Goal: Task Accomplishment & Management: Manage account settings

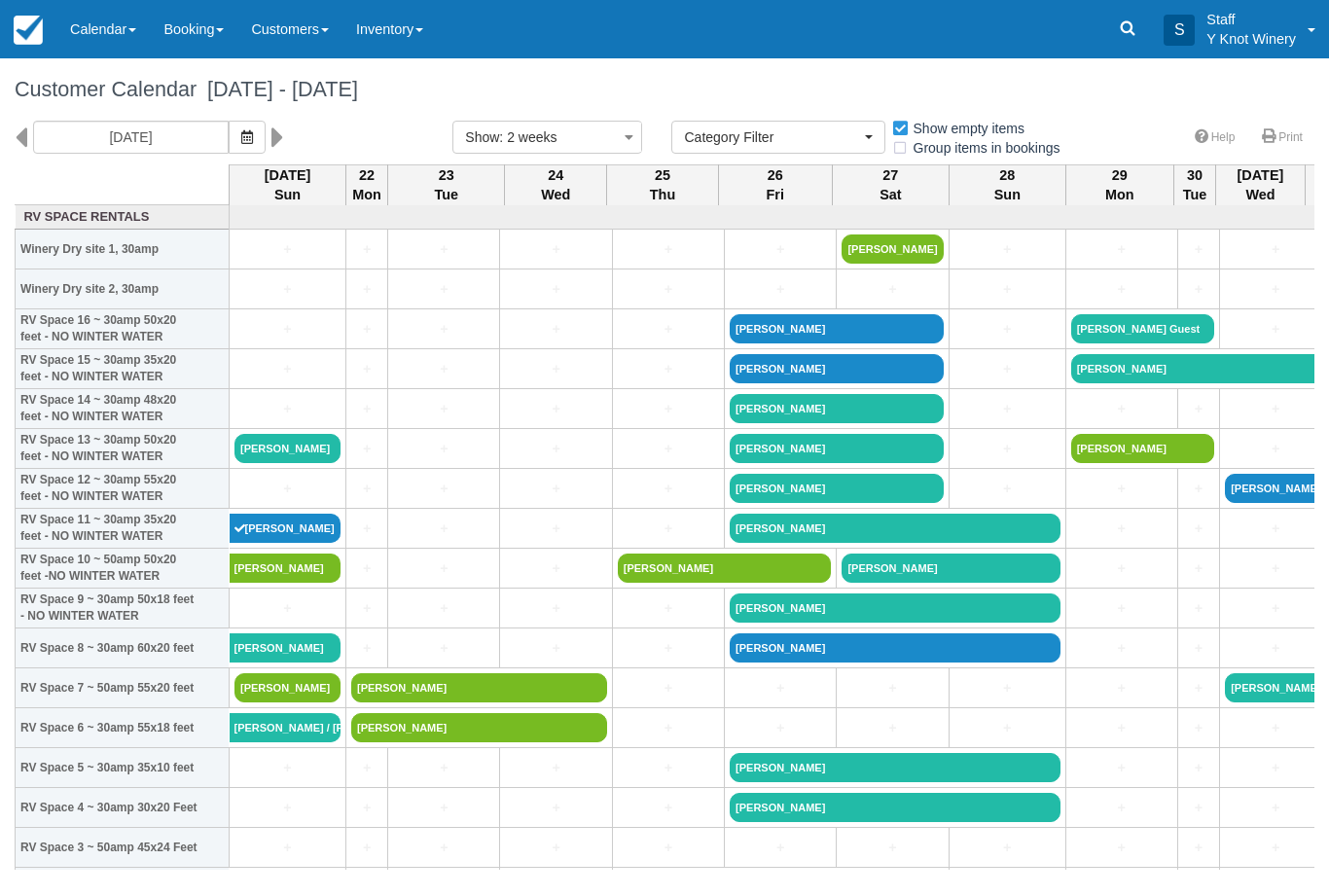
select select
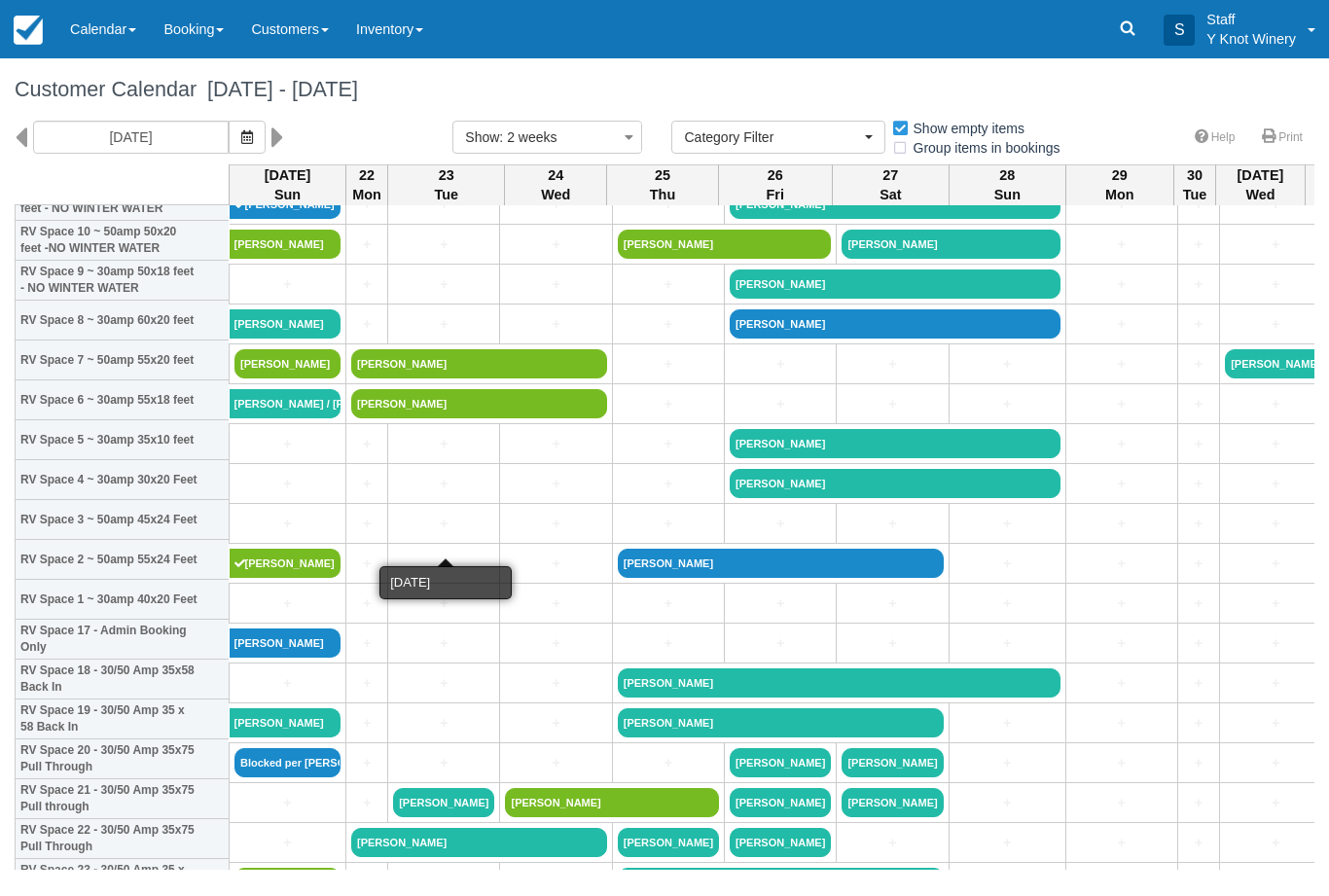
scroll to position [329, 0]
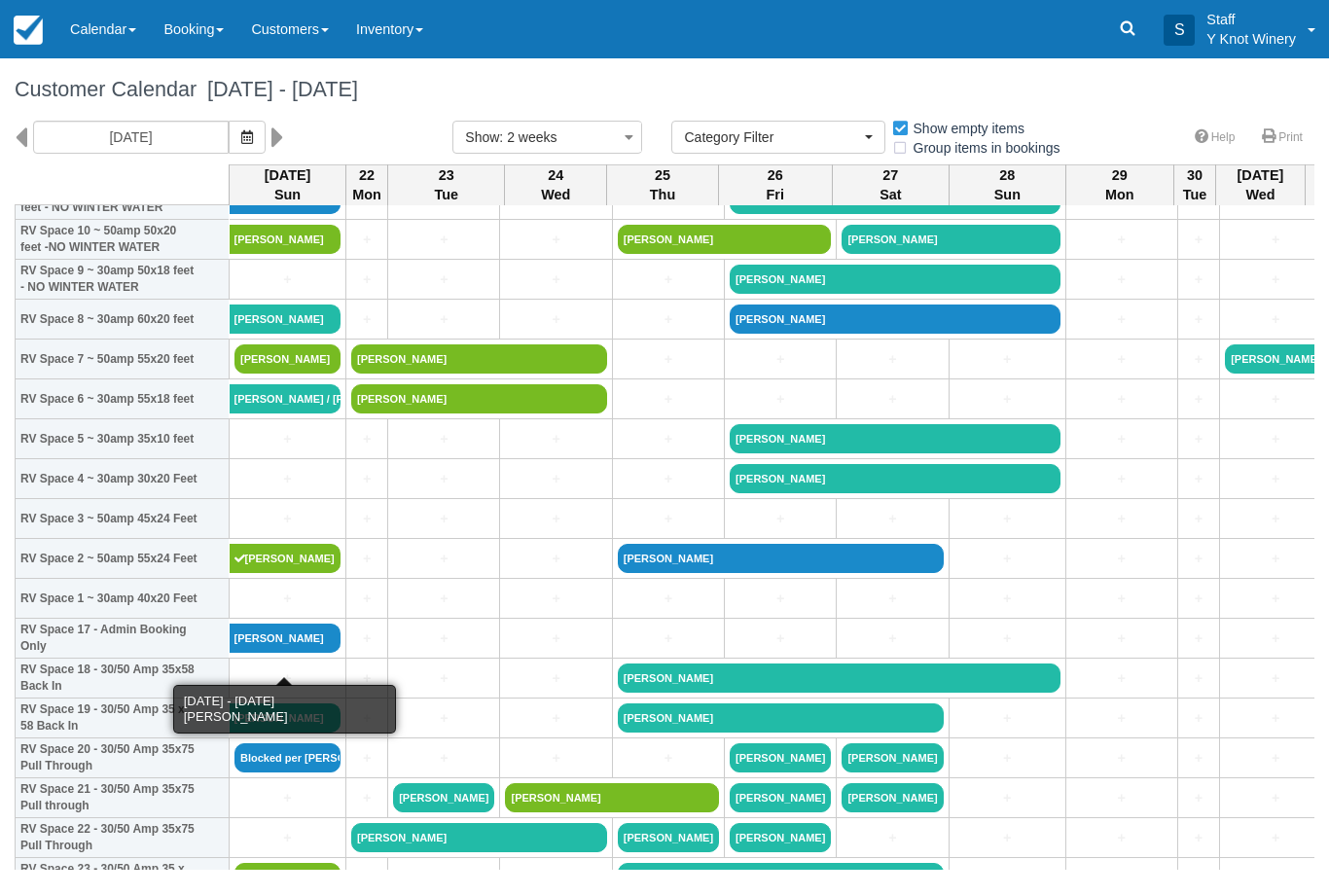
click at [268, 653] on link "Pamela Murray" at bounding box center [286, 638] width 111 height 29
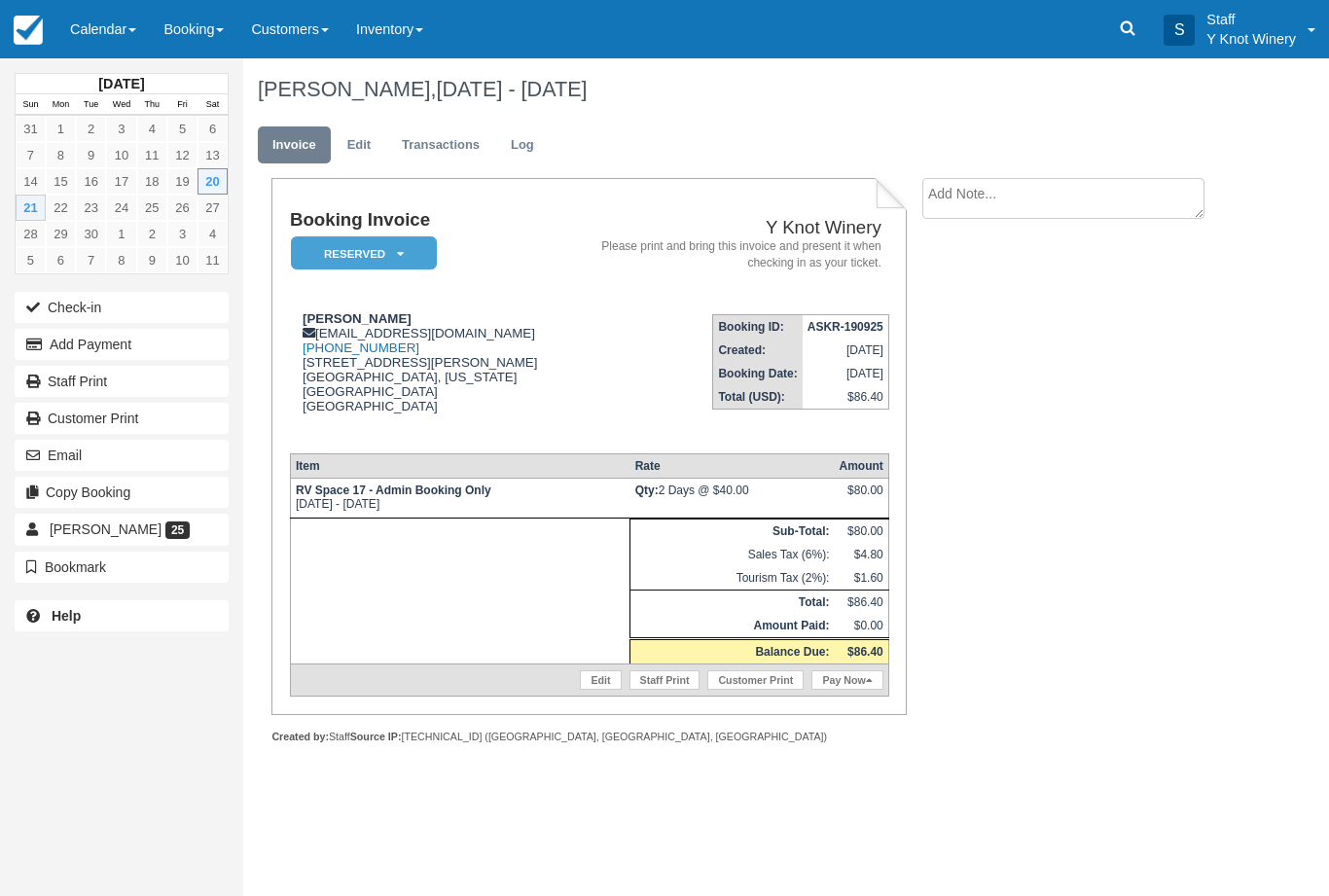
click at [834, 690] on link "Pay Now" at bounding box center [846, 681] width 71 height 20
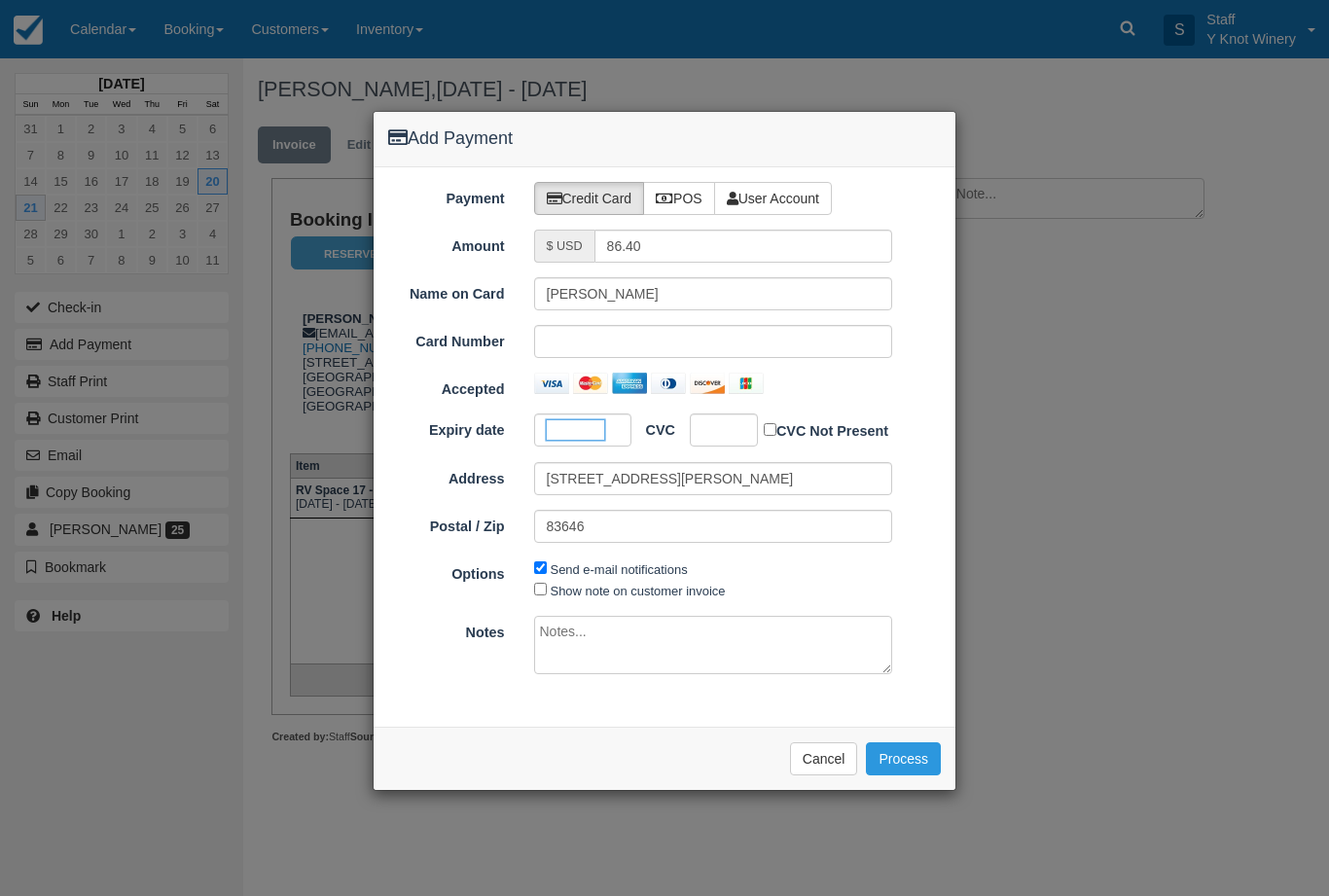
click at [739, 439] on div at bounding box center [724, 430] width 68 height 33
click at [544, 587] on input "Show note on customer invoice" at bounding box center [541, 589] width 13 height 13
checkbox input "true"
click at [902, 750] on button "Process" at bounding box center [903, 759] width 75 height 33
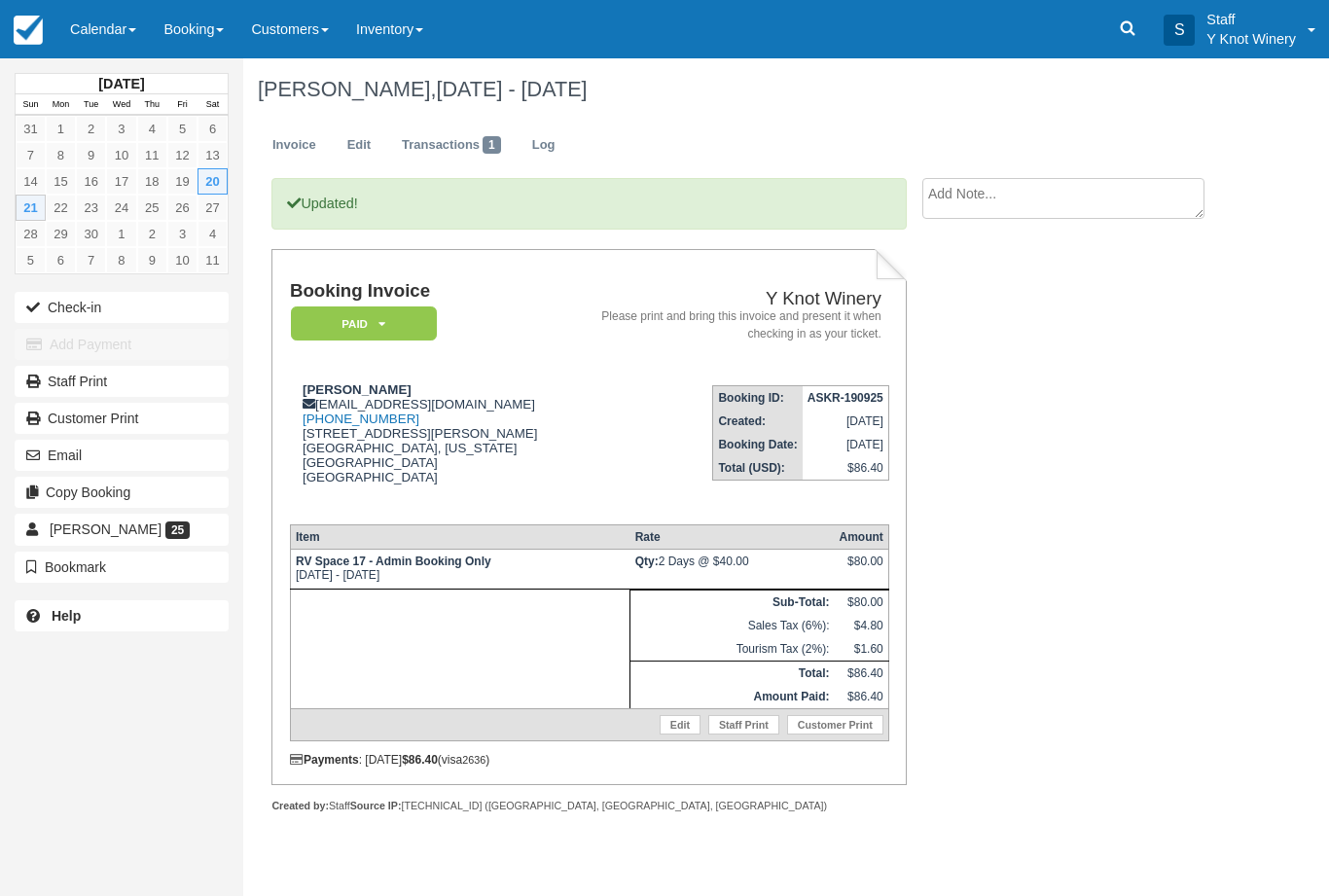
click at [79, 309] on button "Check-in" at bounding box center [121, 307] width 214 height 31
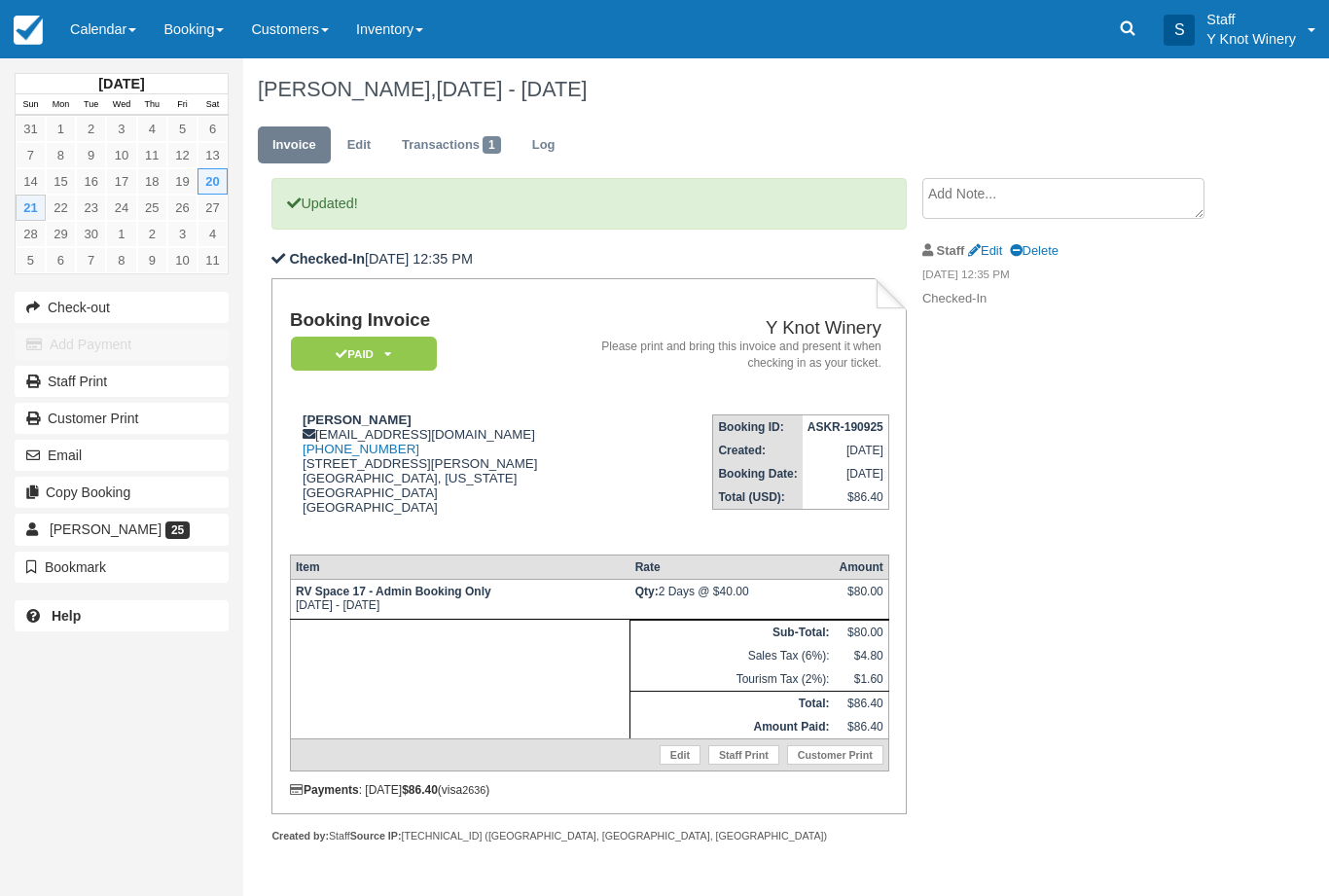
click at [92, 26] on link "Calendar" at bounding box center [104, 29] width 94 height 59
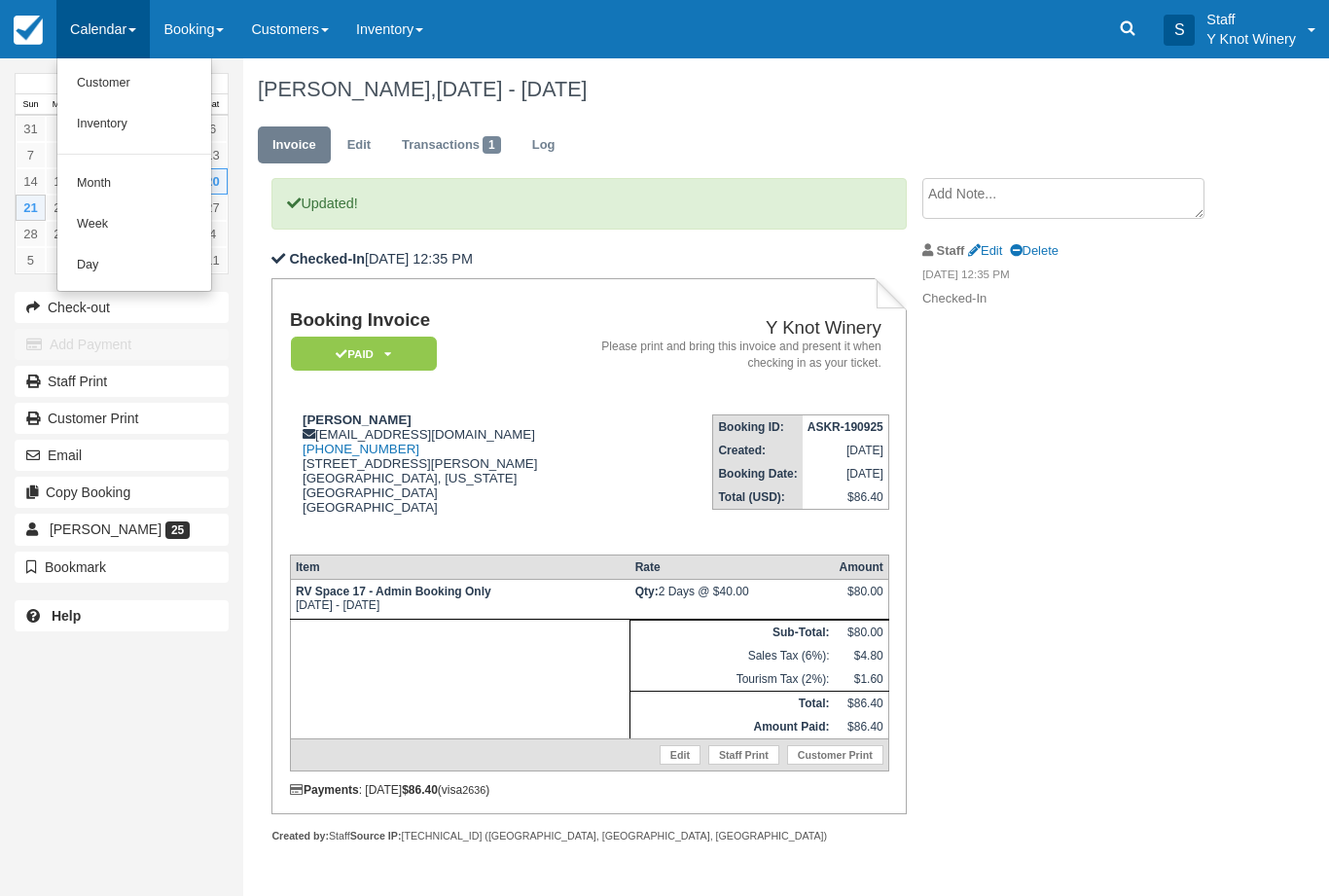
click at [97, 75] on link "Customer" at bounding box center [134, 84] width 153 height 41
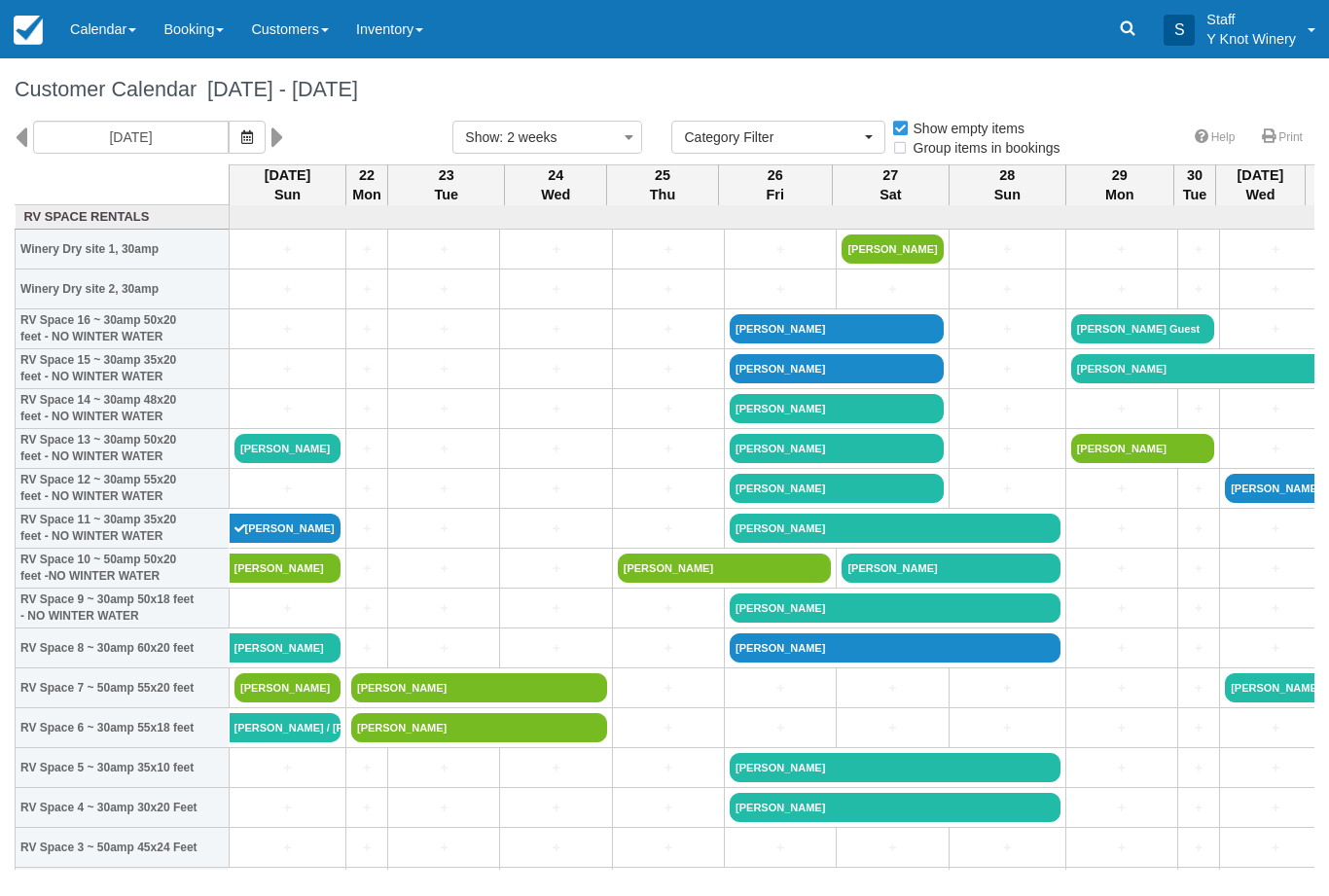
select select
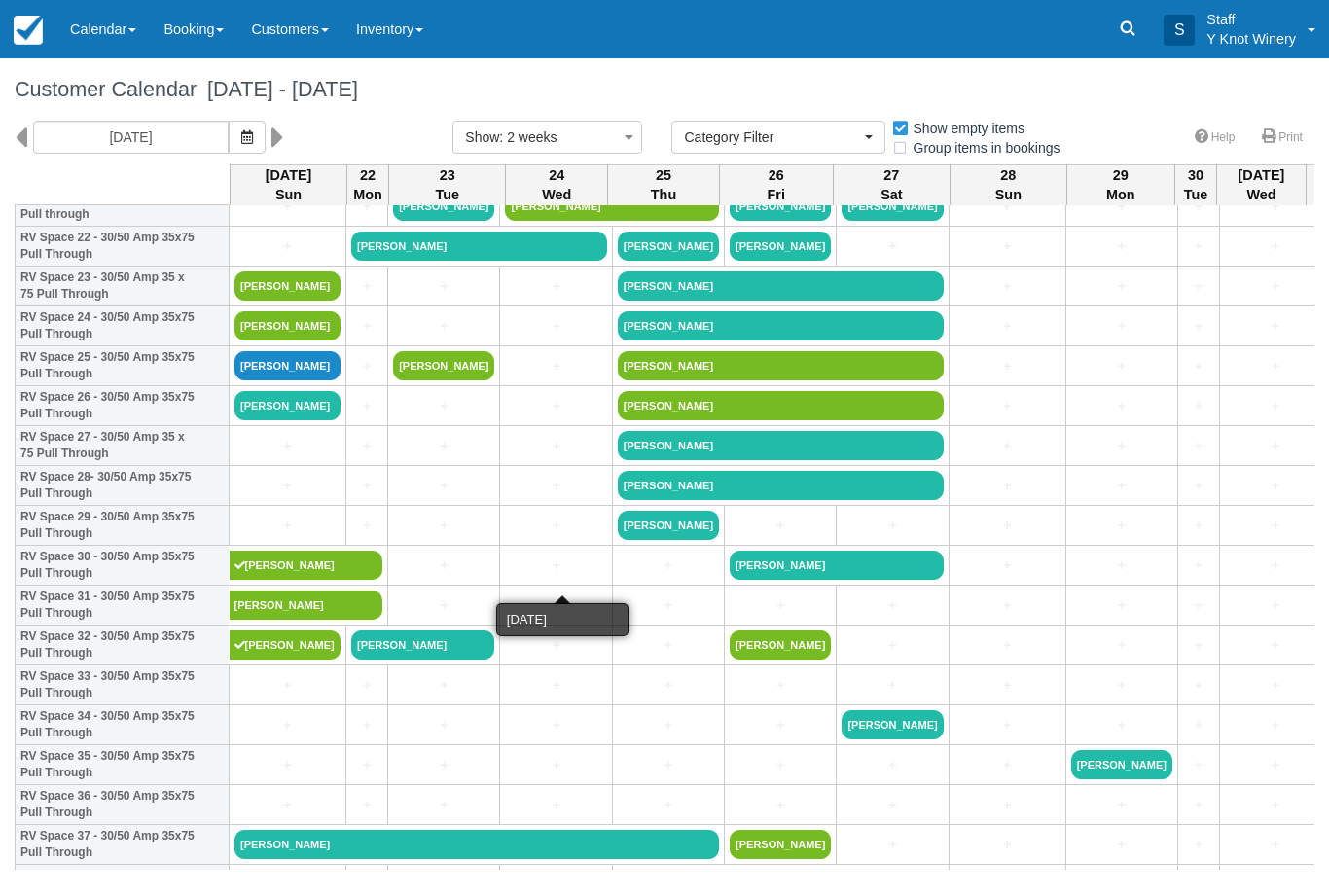
scroll to position [921, 0]
click at [295, 380] on link "[PERSON_NAME]" at bounding box center [288, 365] width 107 height 29
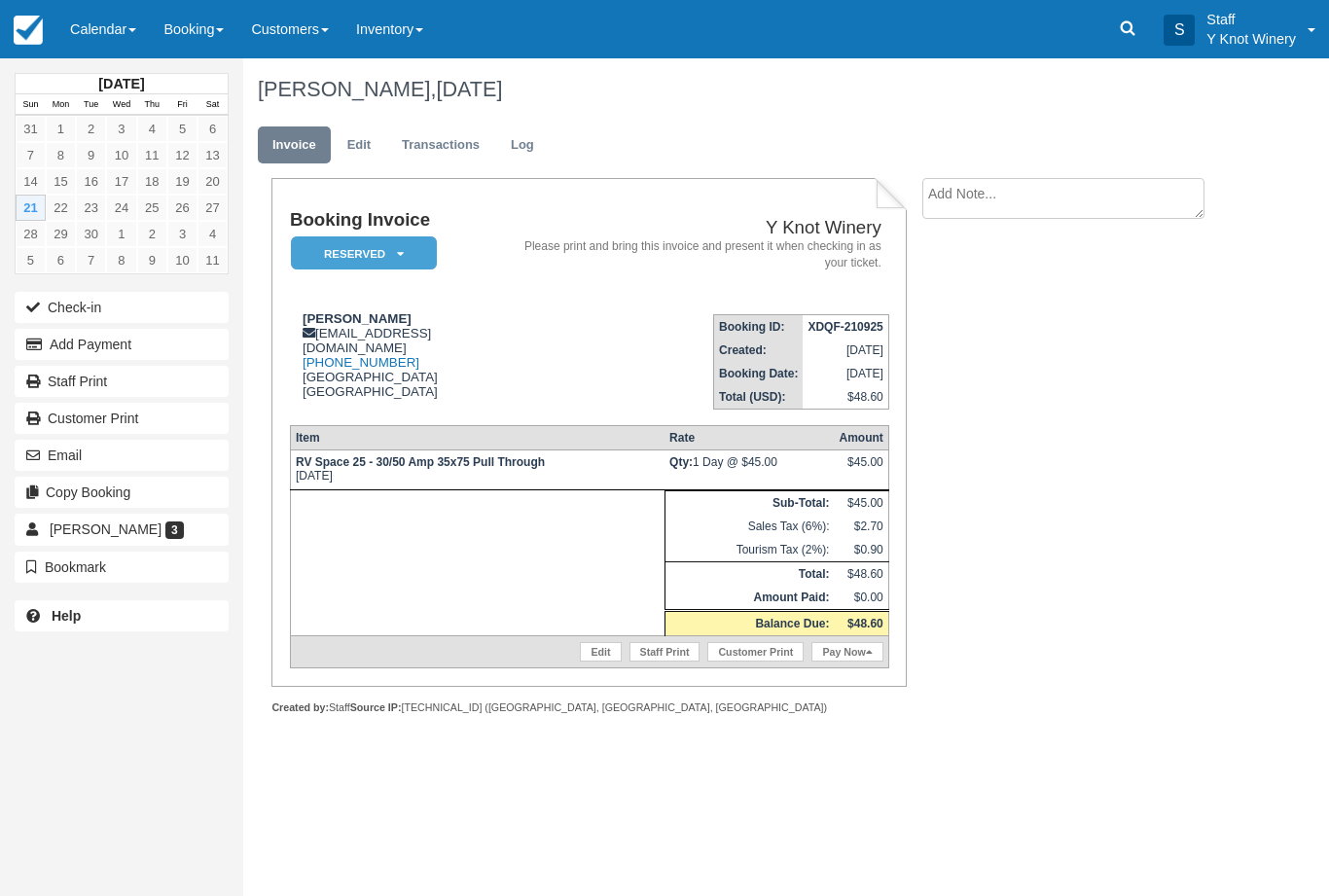
click at [88, 30] on link "Calendar" at bounding box center [104, 29] width 94 height 59
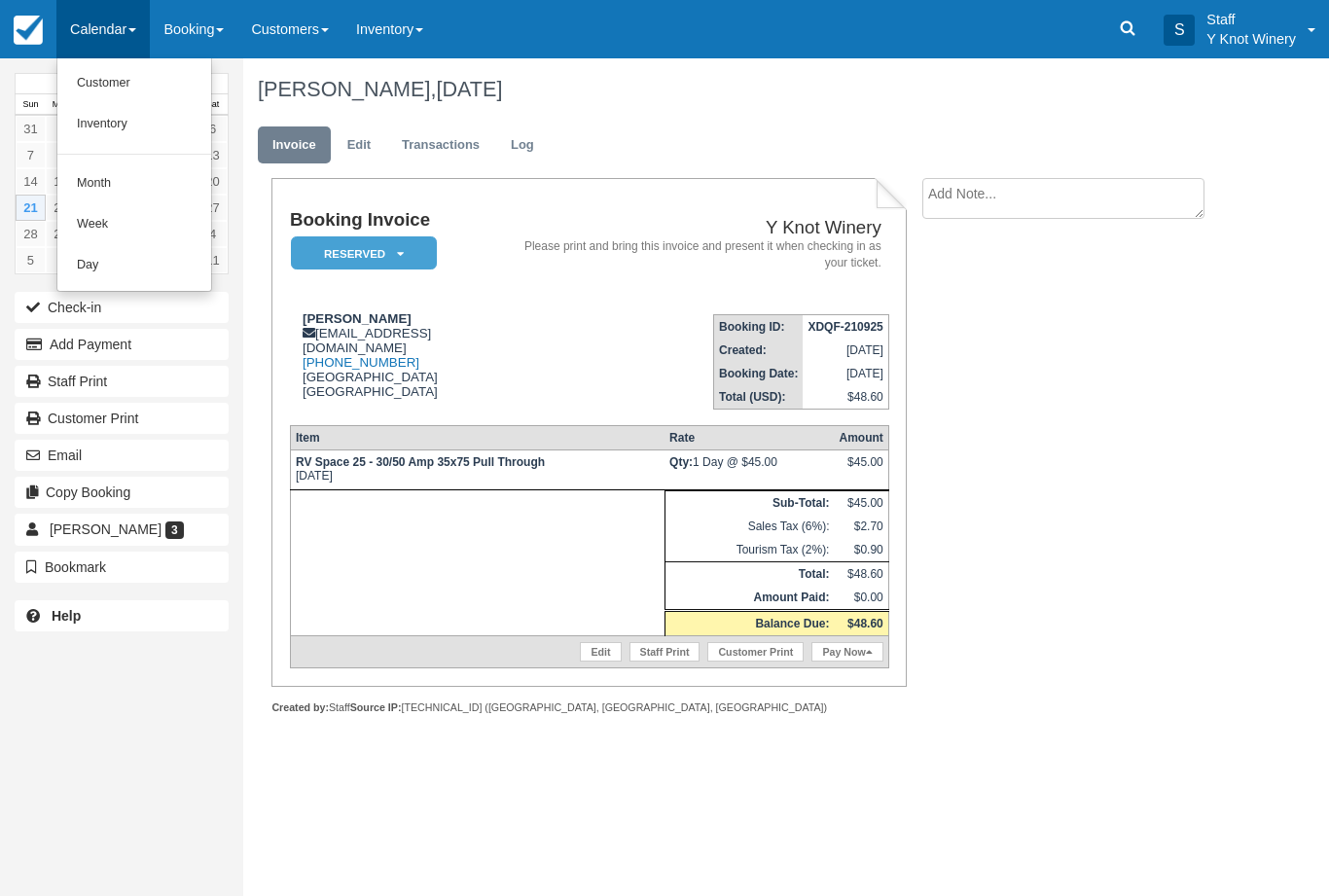
click at [93, 86] on link "Customer" at bounding box center [134, 84] width 153 height 41
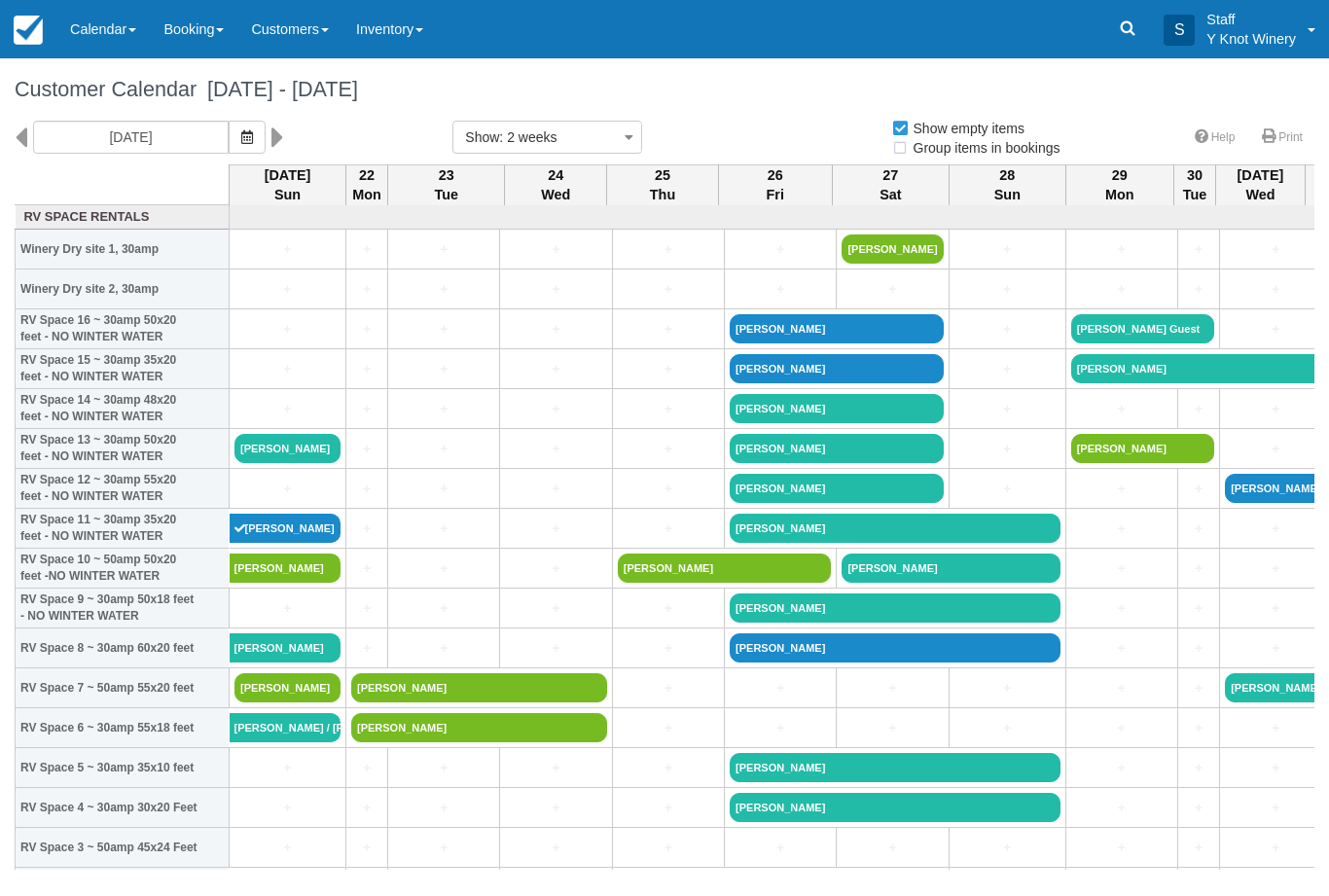
select select
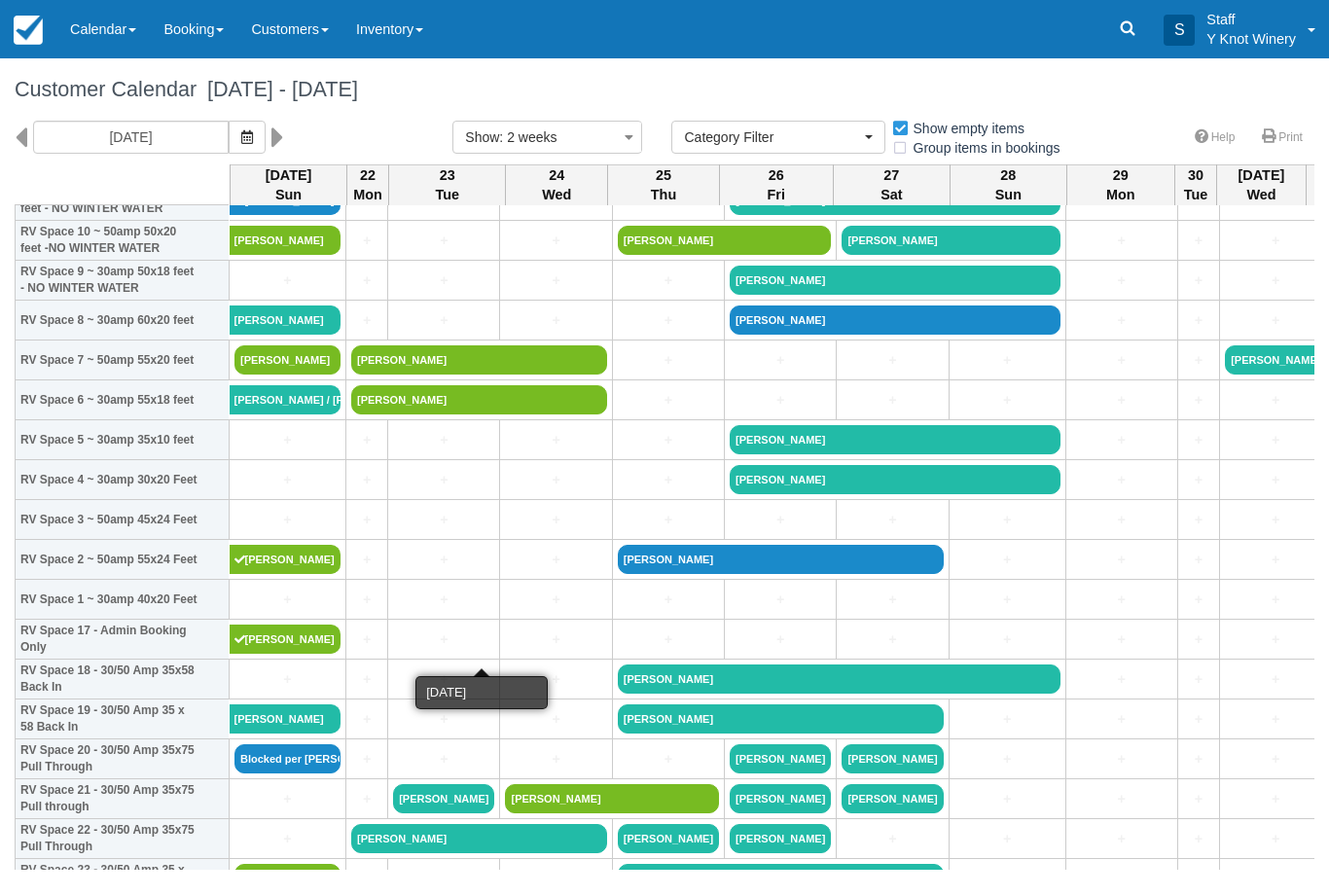
scroll to position [329, 0]
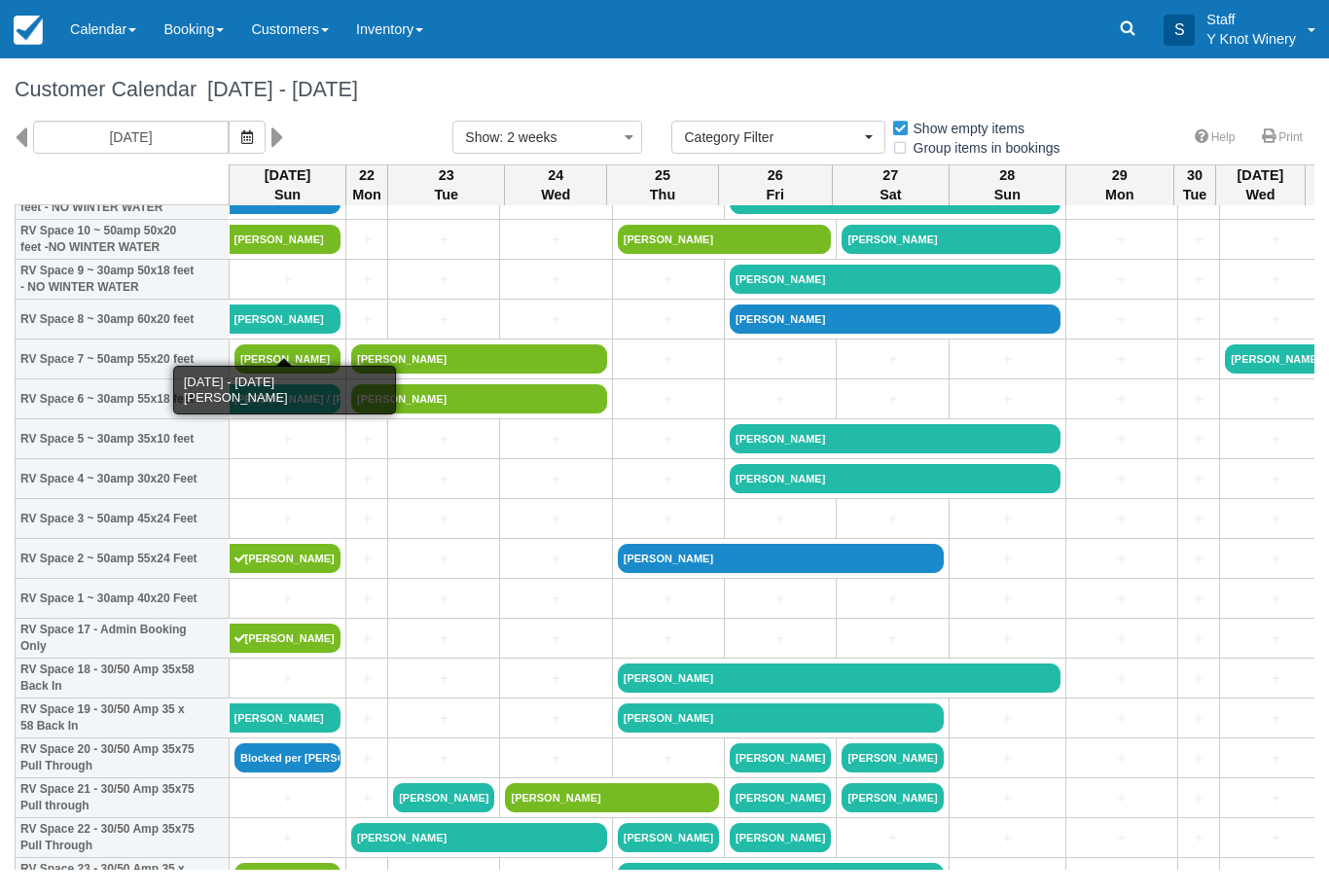
click at [265, 334] on link "[PERSON_NAME]" at bounding box center [286, 319] width 111 height 29
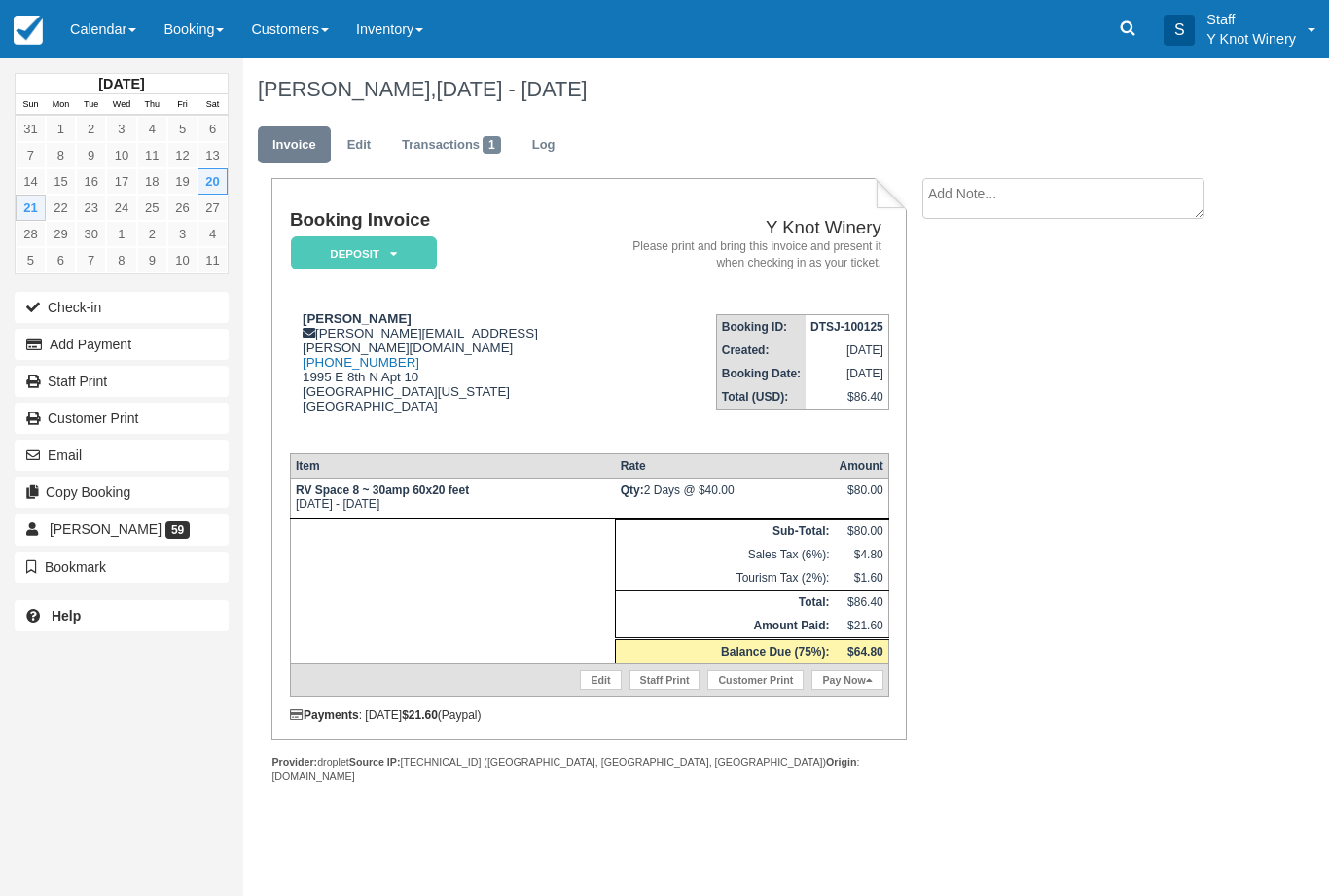
click at [838, 690] on link "Pay Now" at bounding box center [846, 681] width 71 height 20
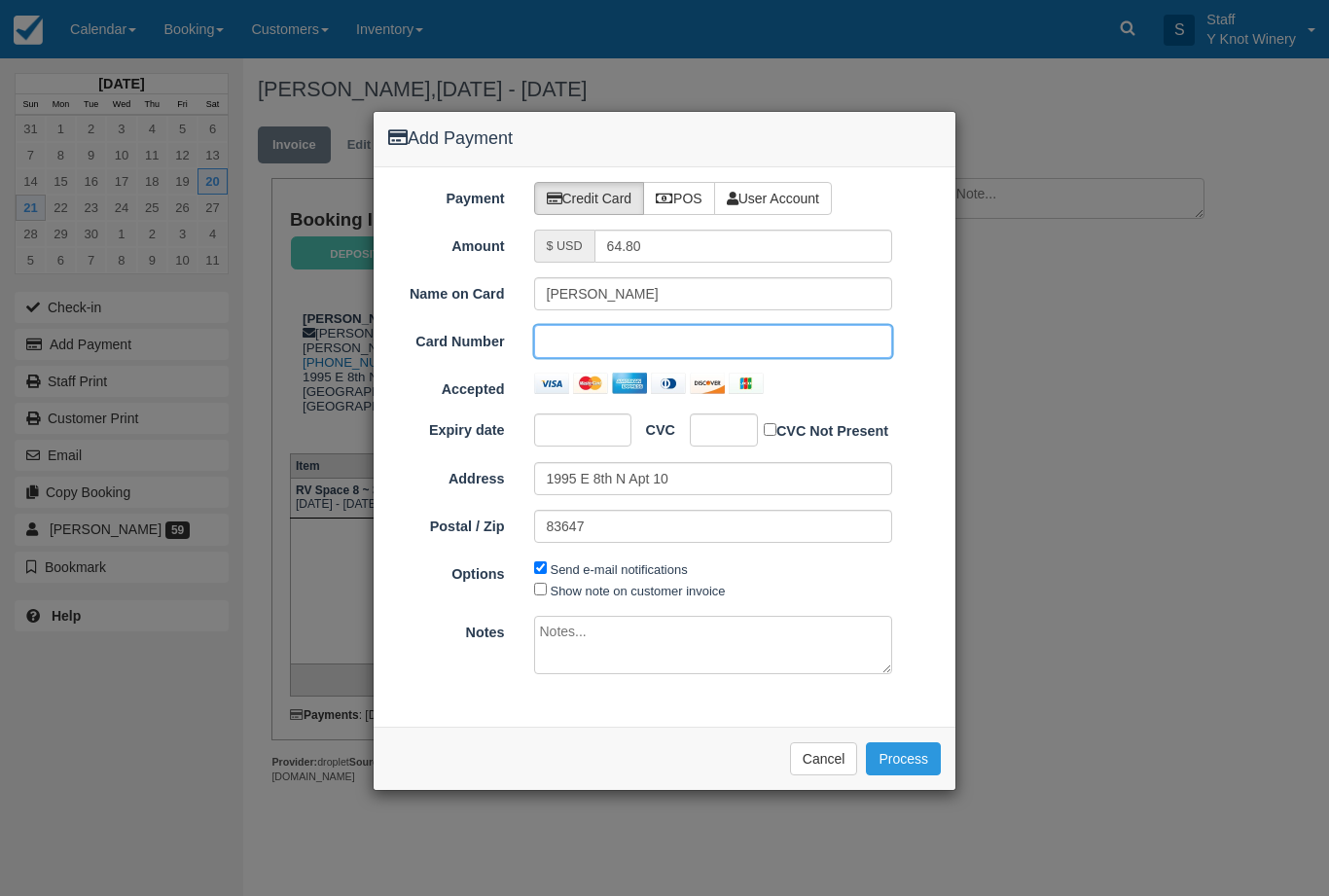
click at [587, 439] on div at bounding box center [583, 430] width 98 height 33
click at [545, 588] on input "Show note on customer invoice" at bounding box center [541, 589] width 13 height 13
checkbox input "true"
click at [897, 758] on button "Process" at bounding box center [903, 759] width 75 height 33
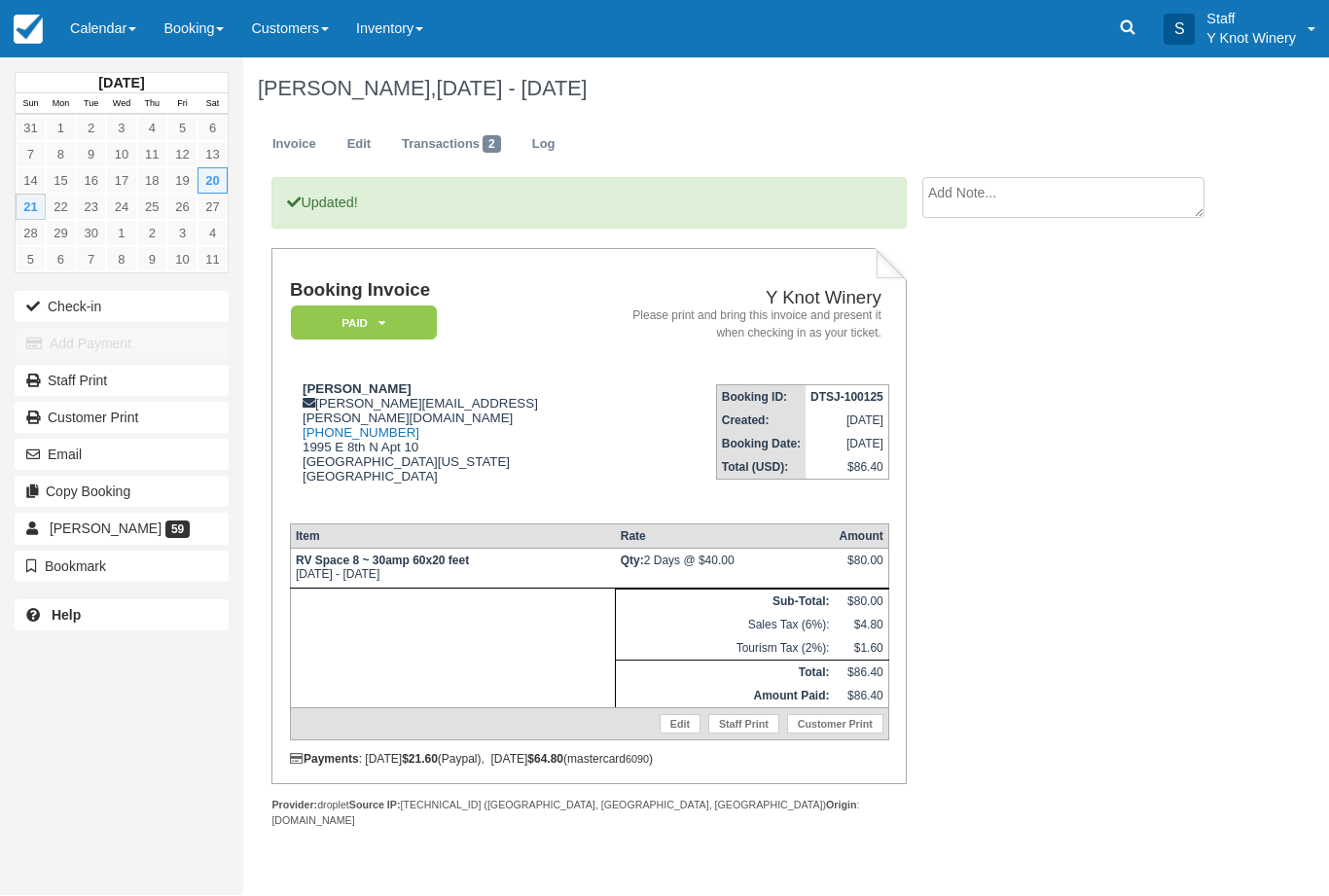
click at [85, 295] on button "Check-in" at bounding box center [121, 307] width 214 height 31
